Goal: Download file/media

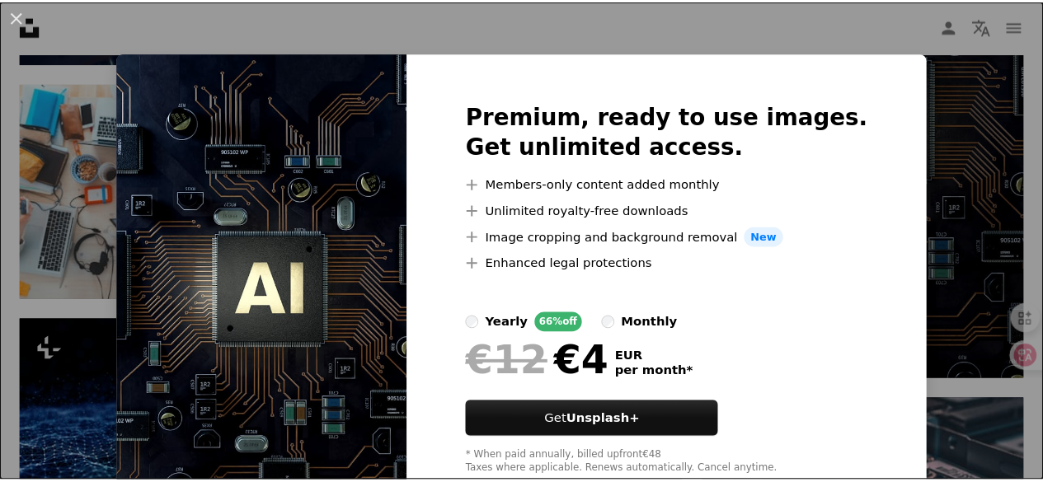
scroll to position [660, 0]
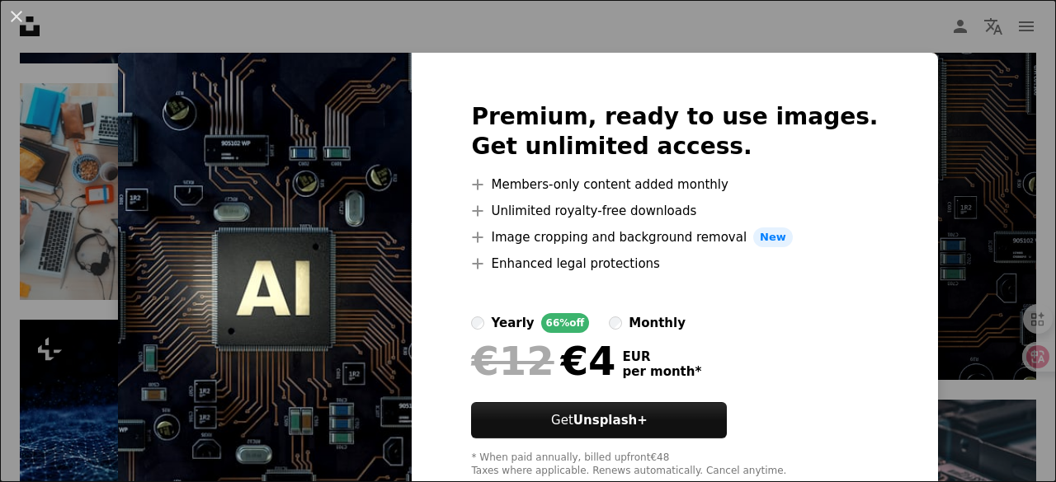
click at [358, 197] on img at bounding box center [265, 290] width 294 height 475
click at [924, 109] on div "An X shape Premium, ready to use images. Get unlimited access. A plus sign Memb…" at bounding box center [528, 241] width 1056 height 482
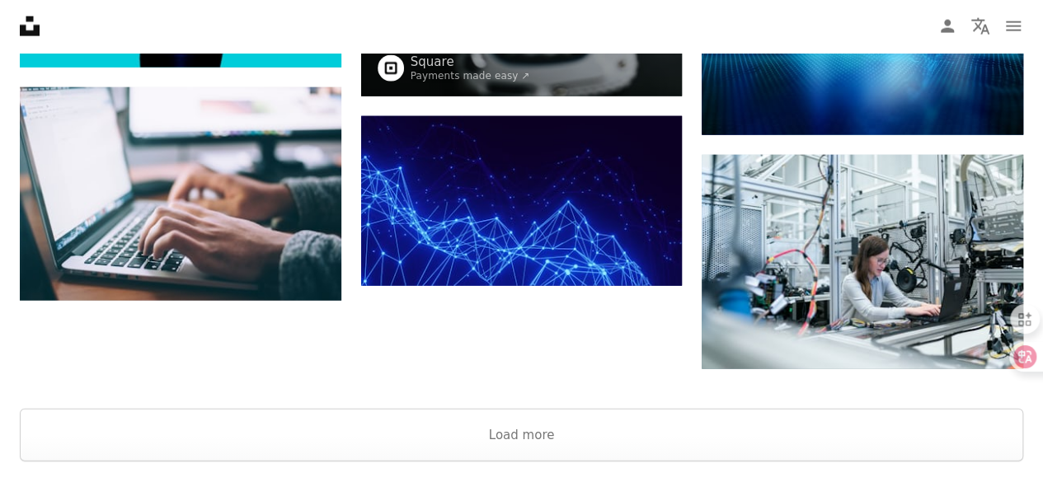
scroll to position [1897, 0]
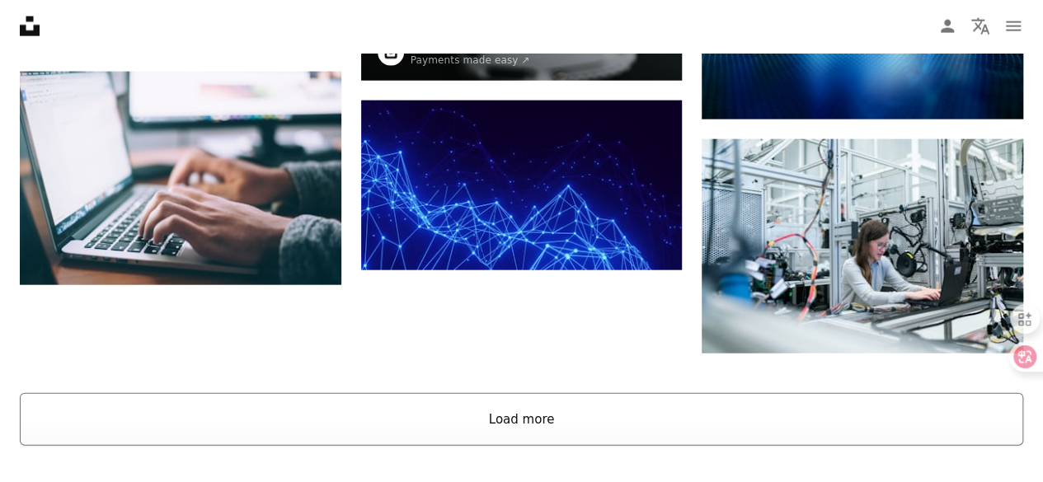
click at [515, 427] on button "Load more" at bounding box center [522, 419] width 1004 height 53
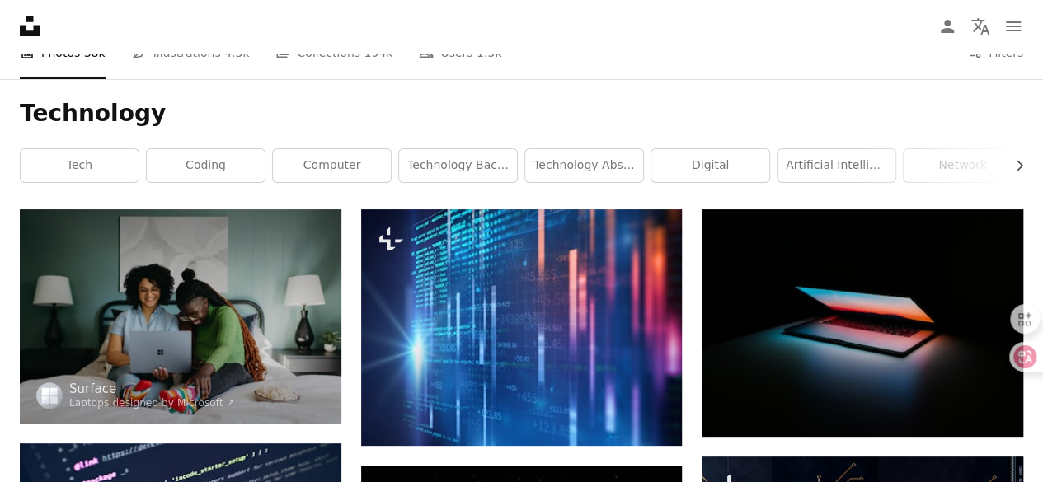
scroll to position [0, 0]
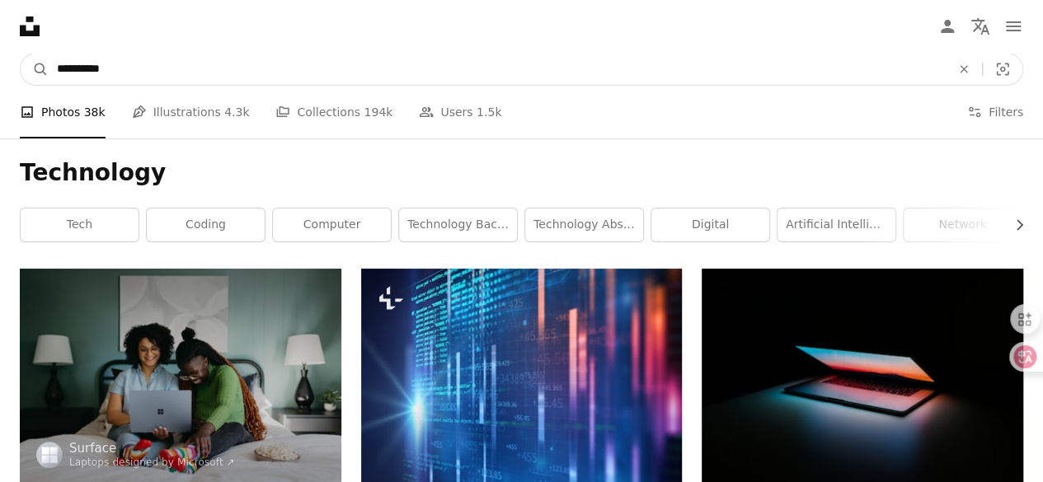
click at [277, 69] on input "**********" at bounding box center [497, 69] width 897 height 31
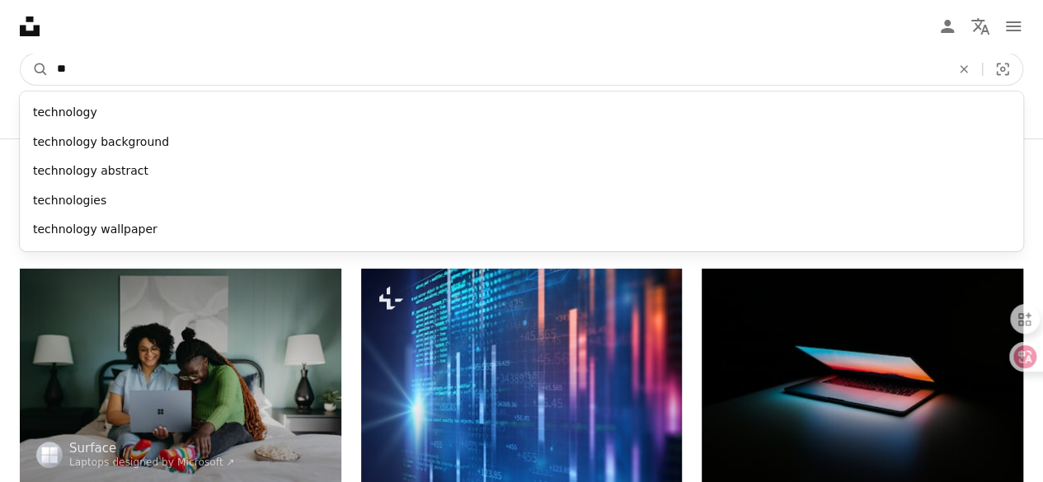
type input "*"
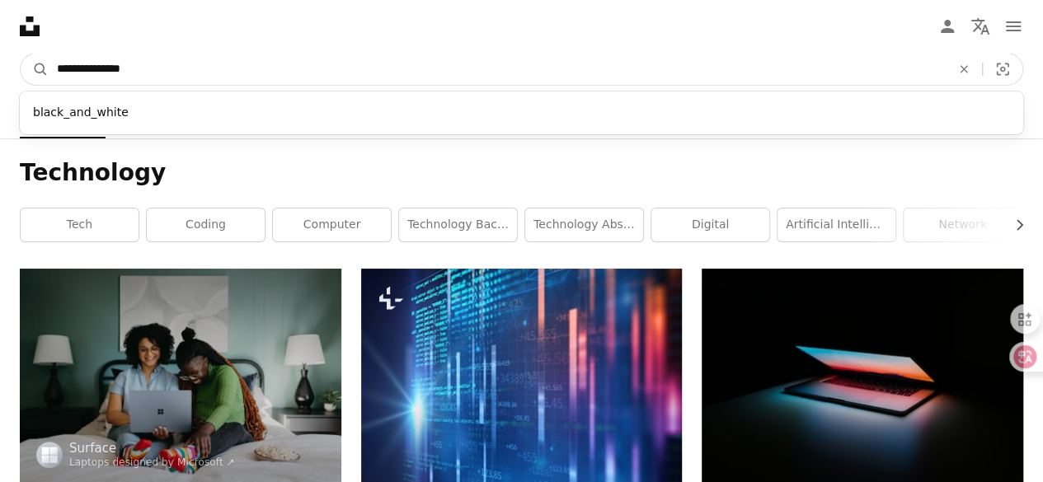
type input "**********"
click at [21, 54] on button "A magnifying glass" at bounding box center [35, 69] width 28 height 31
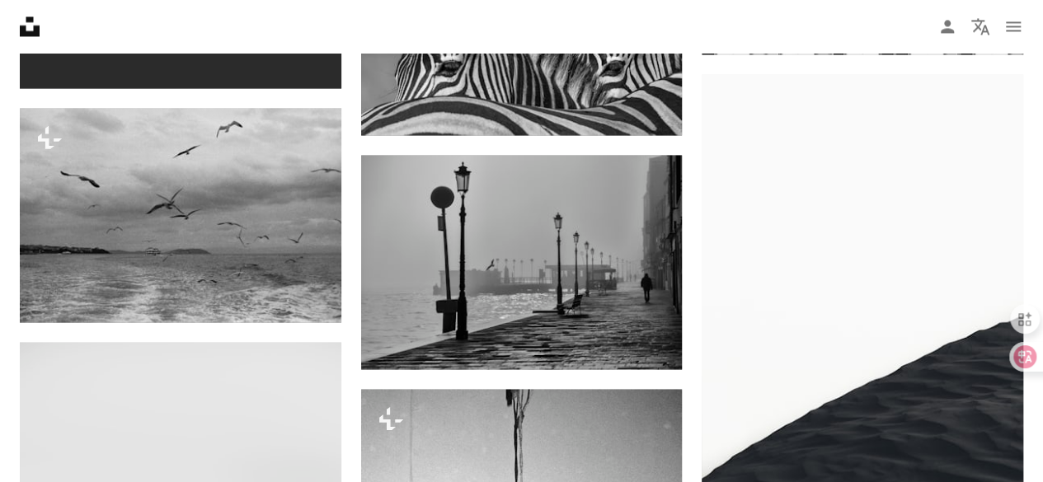
scroll to position [1567, 0]
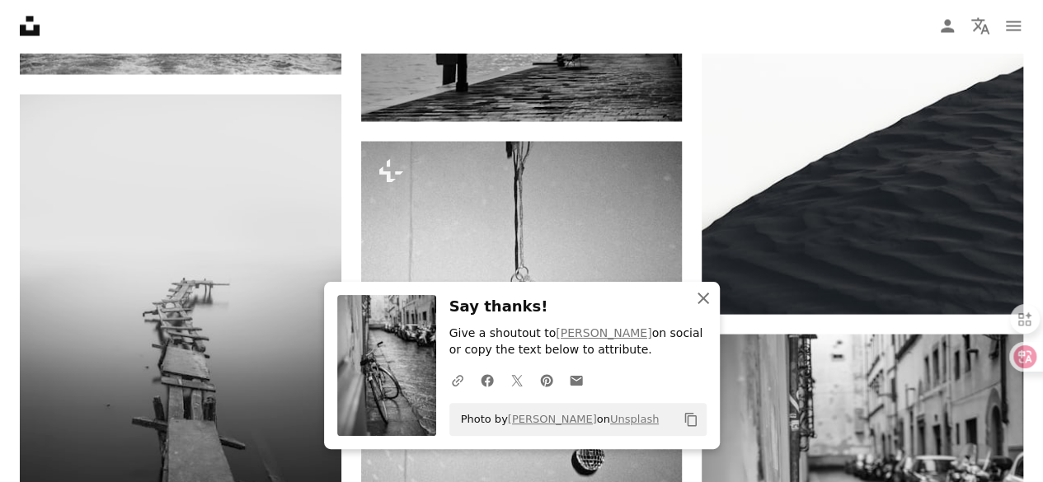
click at [699, 293] on icon "An X shape" at bounding box center [704, 299] width 20 height 20
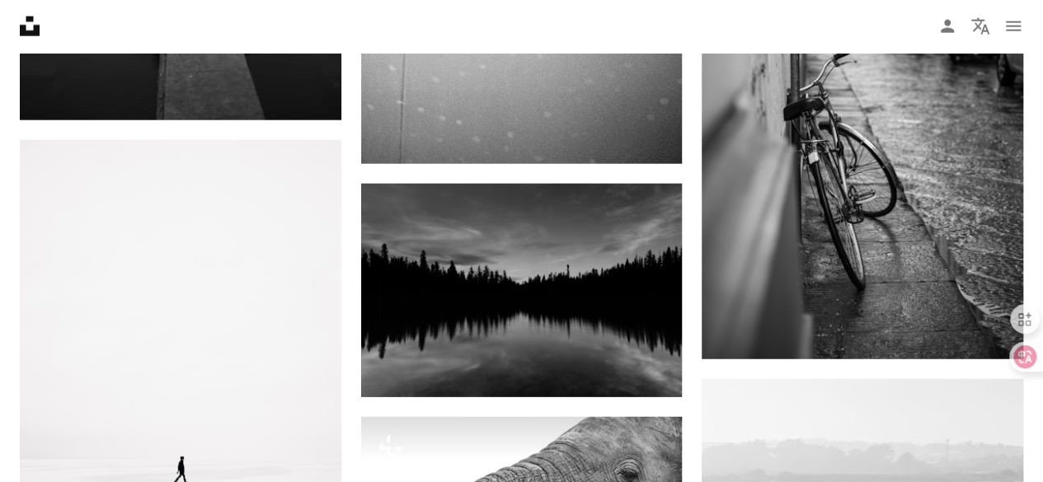
scroll to position [2062, 0]
